Goal: Transaction & Acquisition: Purchase product/service

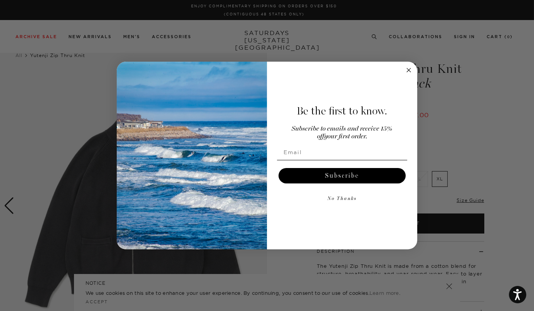
click at [343, 195] on button "No Thanks" at bounding box center [342, 198] width 130 height 15
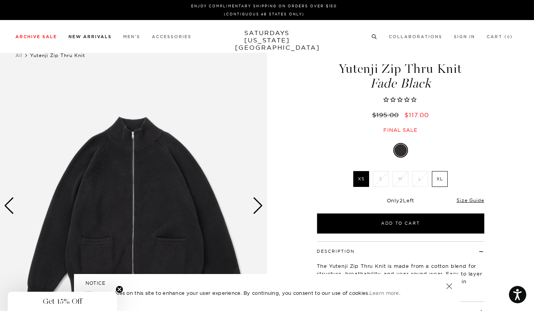
click at [84, 37] on link "New Arrivals" at bounding box center [90, 37] width 43 height 4
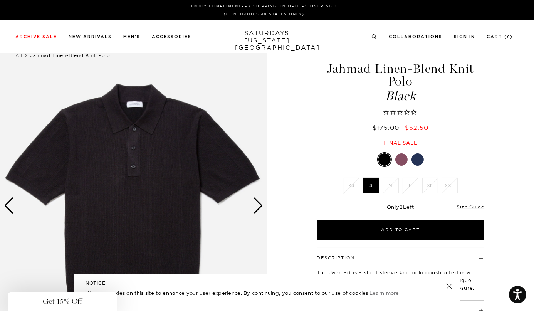
click at [156, 55] on div "Close dialog Be the first to know. Subscribe to emails and receive 15% off your…" at bounding box center [267, 155] width 534 height 311
click at [253, 203] on div "Next slide" at bounding box center [258, 205] width 10 height 17
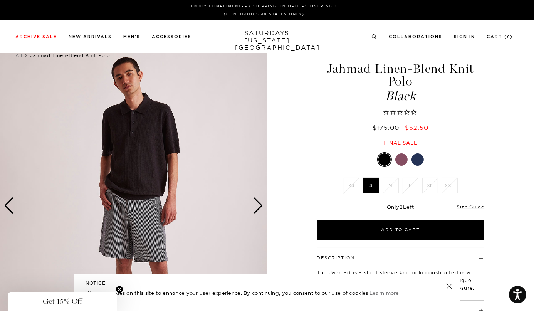
click at [253, 203] on div "Next slide" at bounding box center [258, 205] width 10 height 17
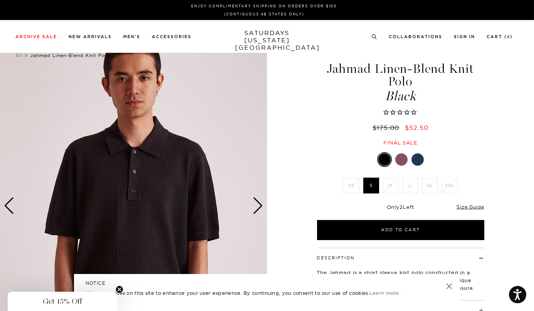
click at [253, 203] on div "Next slide" at bounding box center [258, 205] width 10 height 17
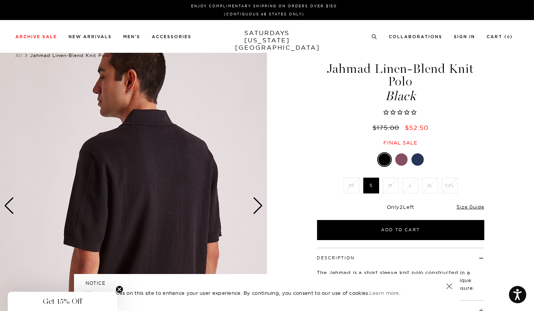
click at [253, 203] on div "Next slide" at bounding box center [258, 205] width 10 height 17
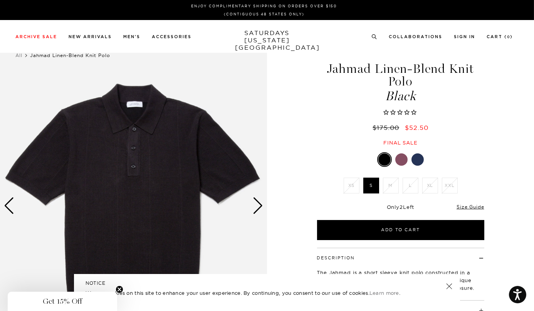
click at [253, 203] on div "Next slide" at bounding box center [258, 205] width 10 height 17
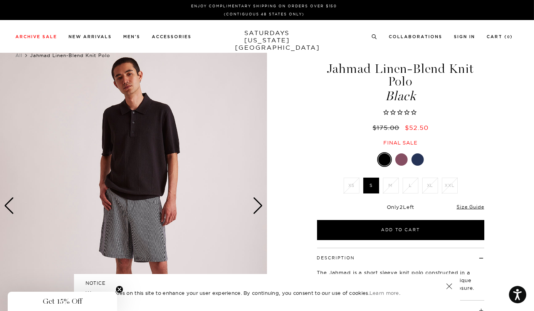
click at [405, 153] on div at bounding box center [400, 159] width 167 height 15
click at [402, 160] on div at bounding box center [401, 159] width 12 height 12
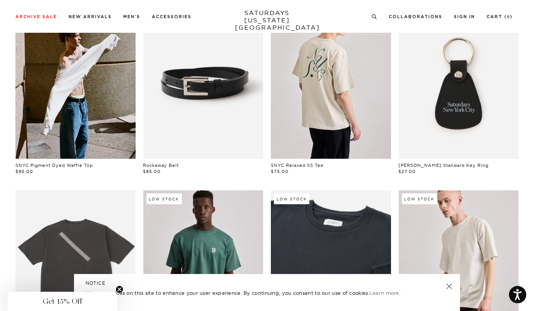
scroll to position [266, 1]
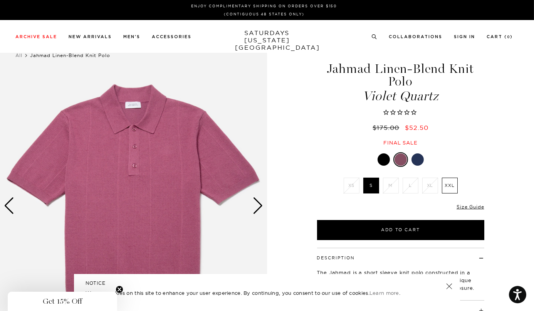
click at [382, 161] on div at bounding box center [384, 159] width 12 height 12
